Goal: Task Accomplishment & Management: Complete application form

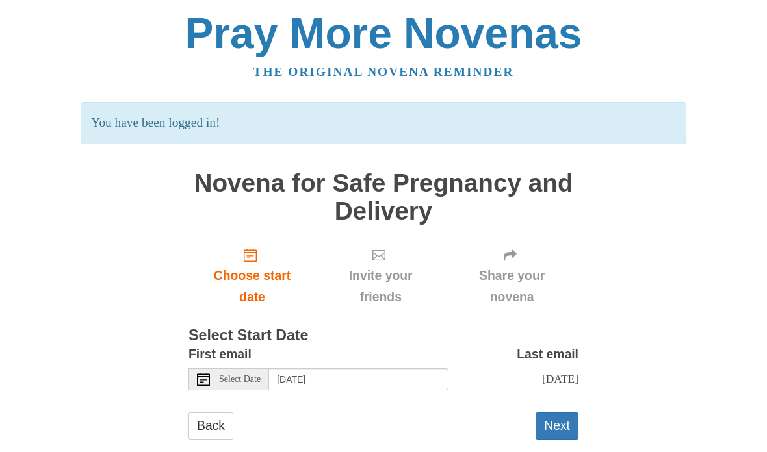
scroll to position [38, 0]
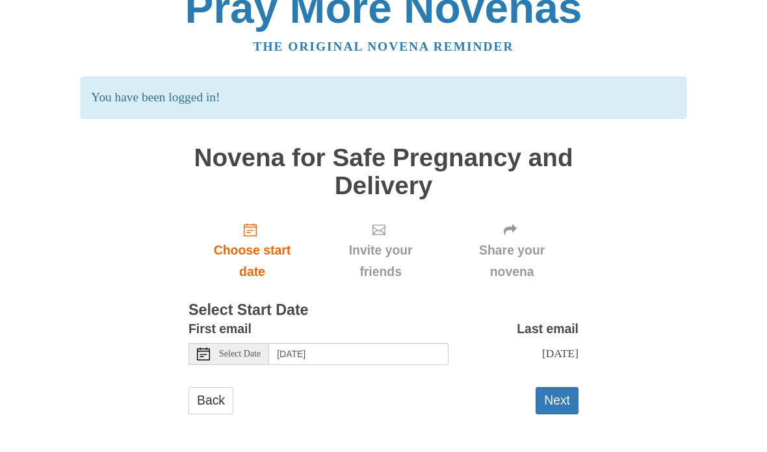
click at [262, 249] on span "Choose start date" at bounding box center [252, 261] width 101 height 43
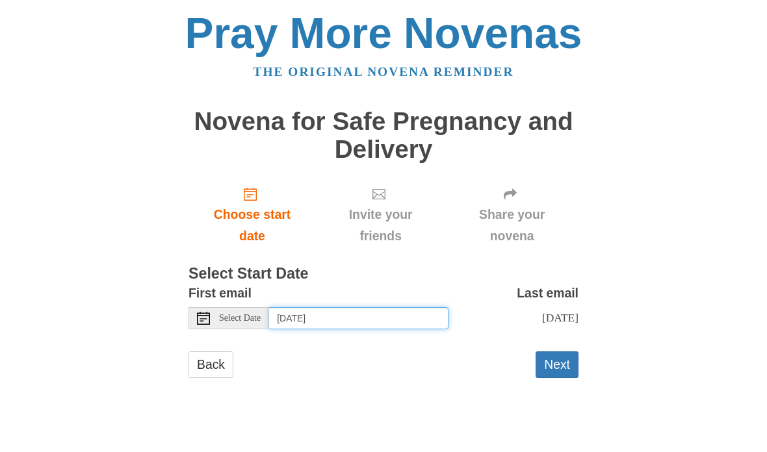
click at [410, 310] on input "Wednesday, October 15th" at bounding box center [358, 318] width 179 height 22
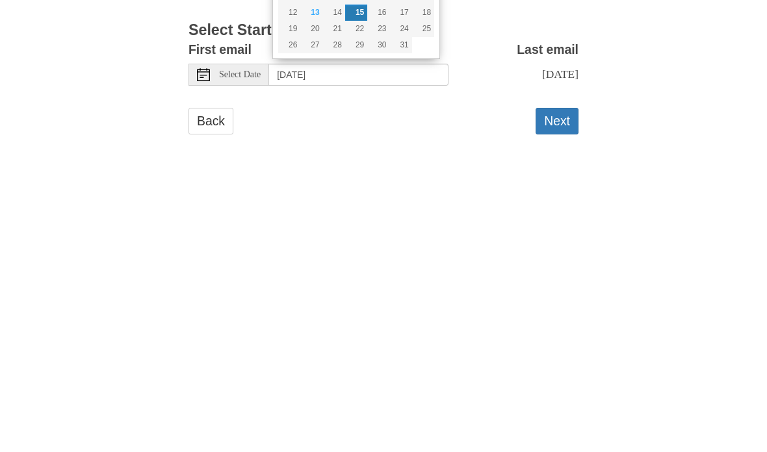
click at [660, 112] on div "Pray More Novenas The original novena reminder Novena for Safe Pregnancy and De…" at bounding box center [383, 208] width 631 height 416
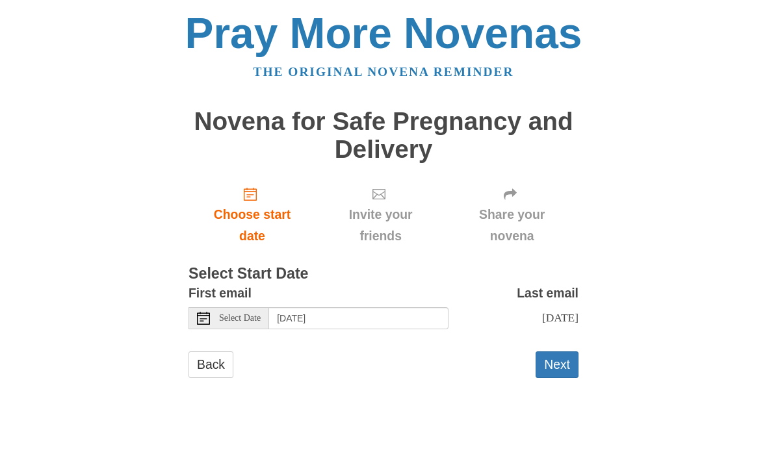
click at [393, 216] on span "Invite your friends" at bounding box center [380, 225] width 103 height 43
click at [389, 208] on span "Invite your friends" at bounding box center [380, 225] width 103 height 43
click at [566, 370] on button "Next" at bounding box center [557, 365] width 43 height 27
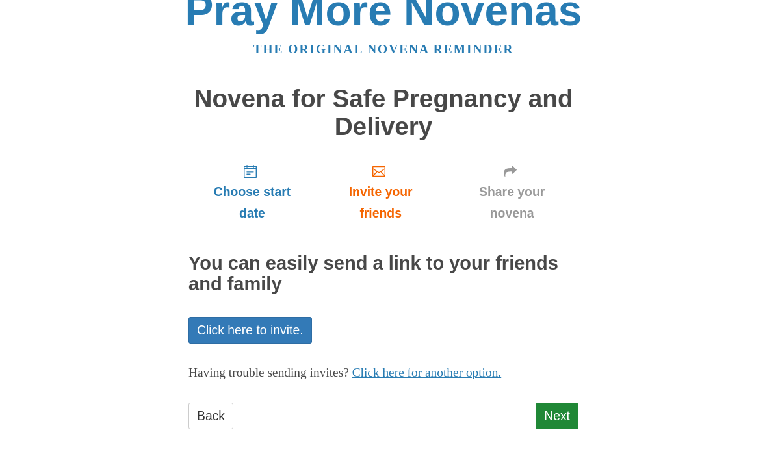
scroll to position [33, 0]
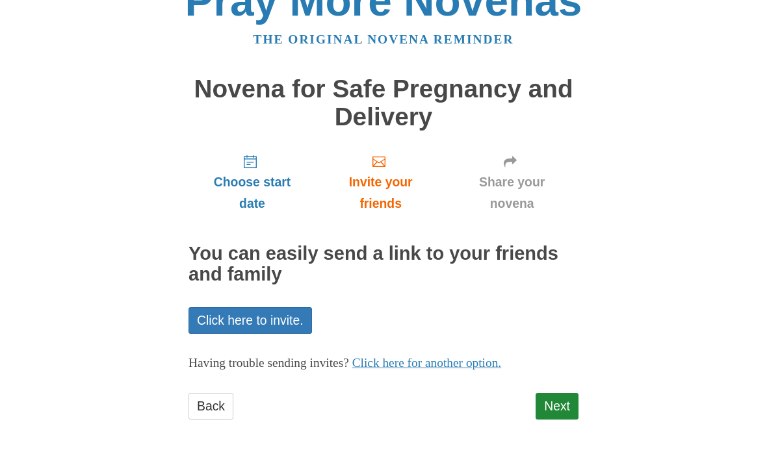
click at [213, 314] on link "Click here to invite." at bounding box center [251, 320] width 124 height 27
